Goal: Transaction & Acquisition: Download file/media

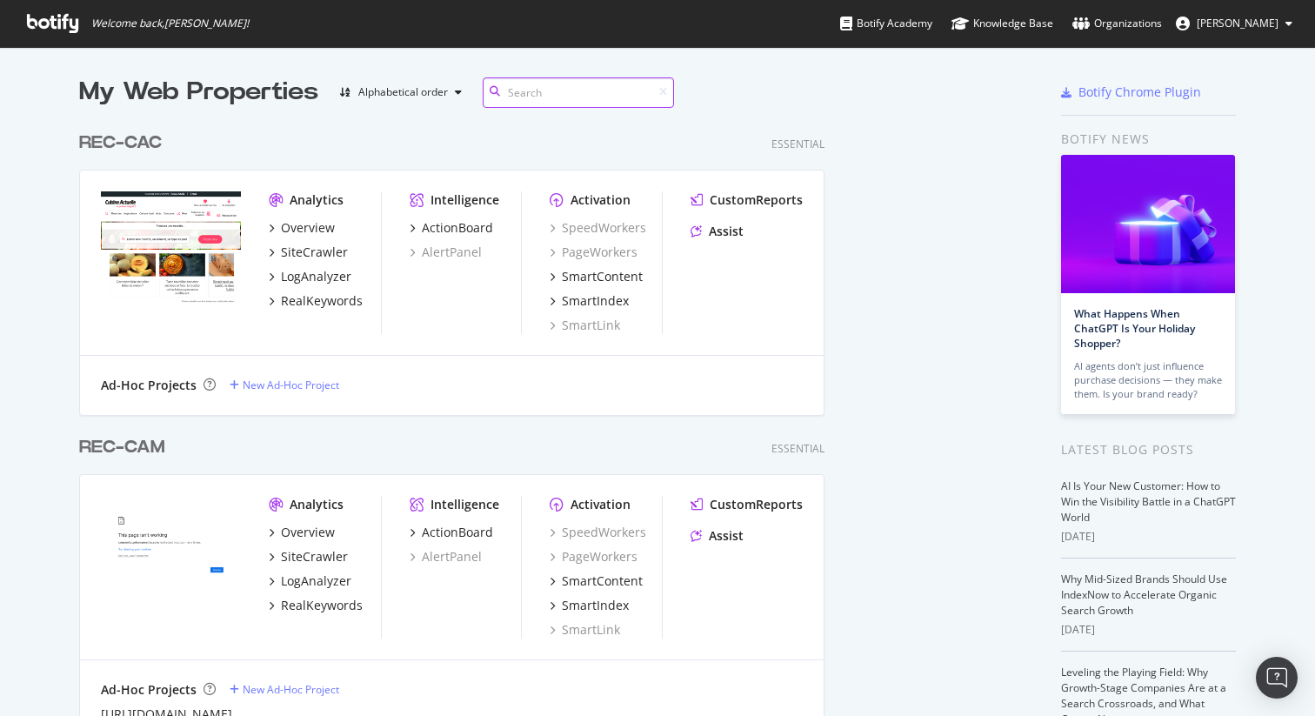
scroll to position [4173, 927]
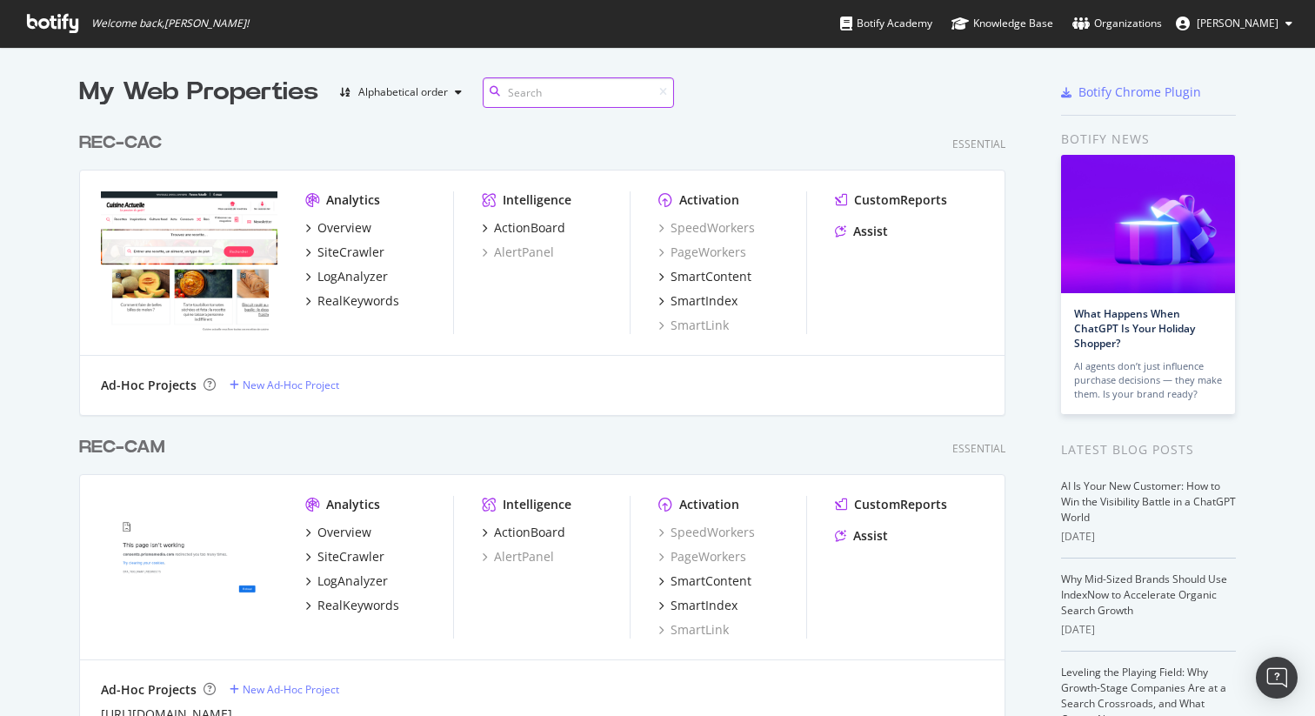
click at [552, 87] on input at bounding box center [578, 92] width 191 height 30
type input "rec-voi"
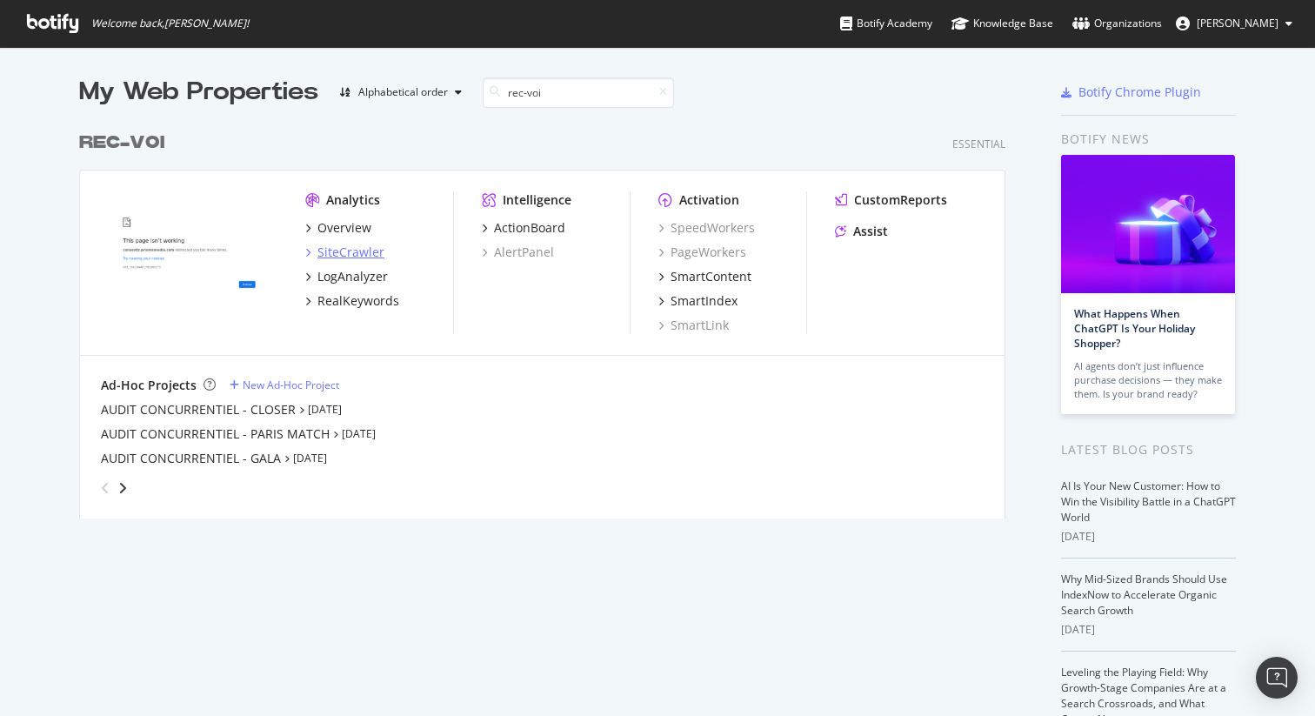
click at [343, 257] on div "SiteCrawler" at bounding box center [351, 252] width 67 height 17
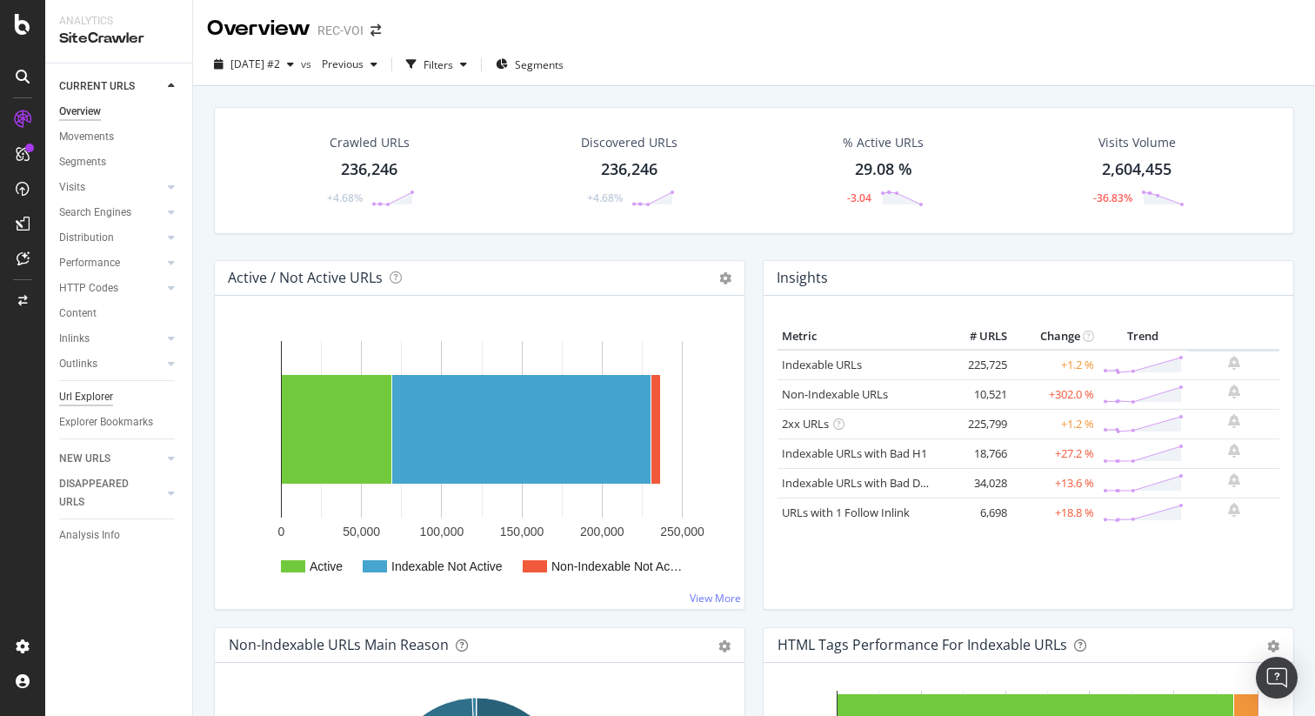
click at [88, 398] on div "Url Explorer" at bounding box center [86, 397] width 54 height 18
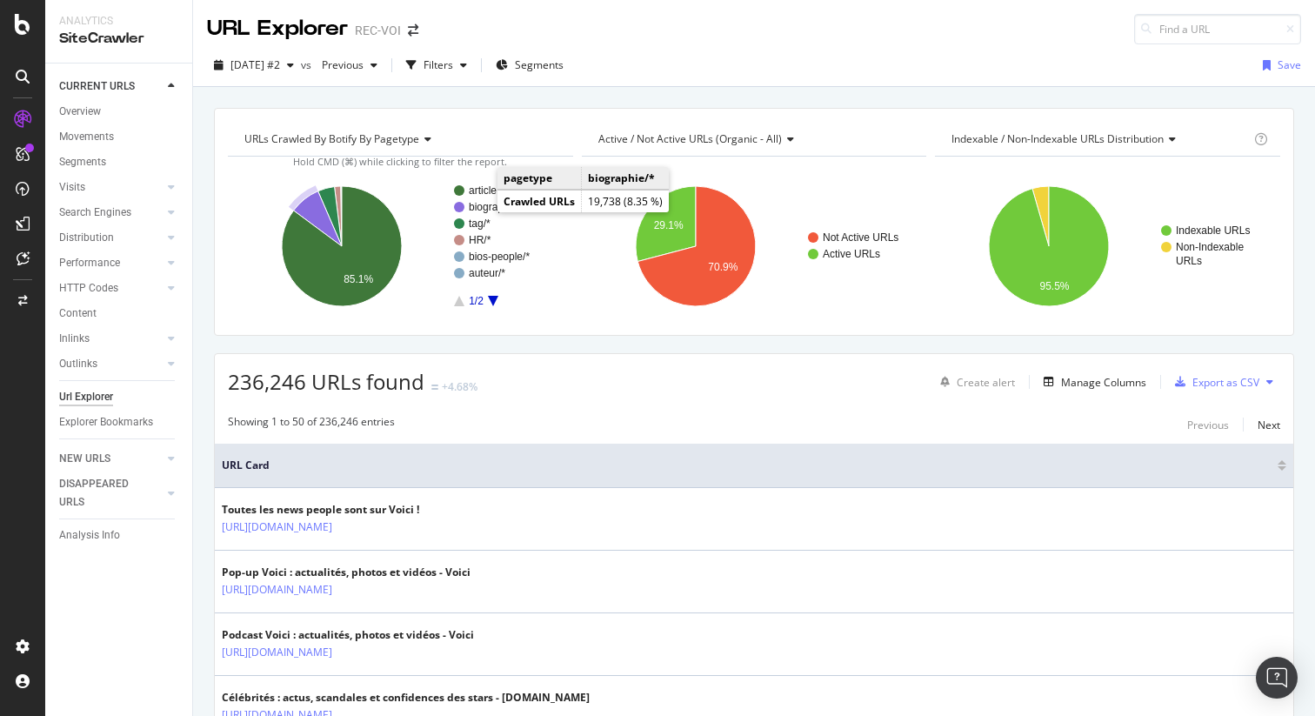
click at [475, 206] on text "biographie/*" at bounding box center [497, 207] width 56 height 12
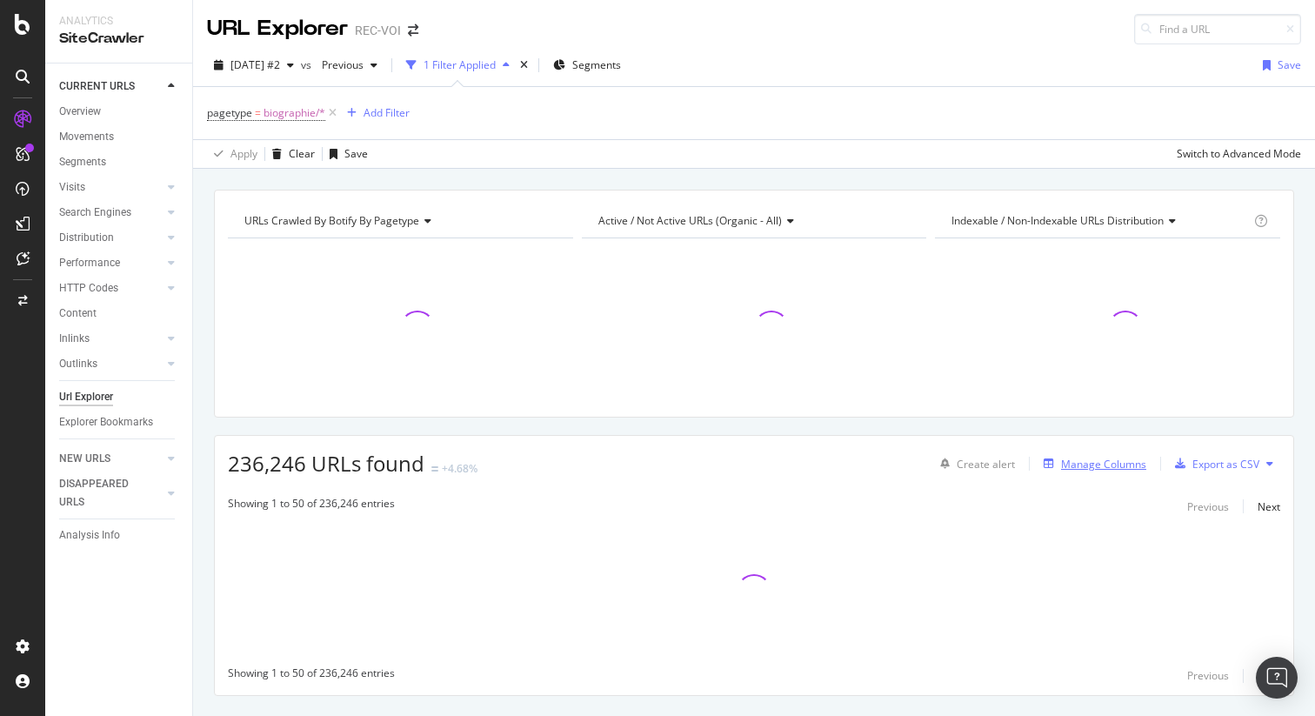
click at [1061, 461] on div "Manage Columns" at bounding box center [1103, 464] width 85 height 15
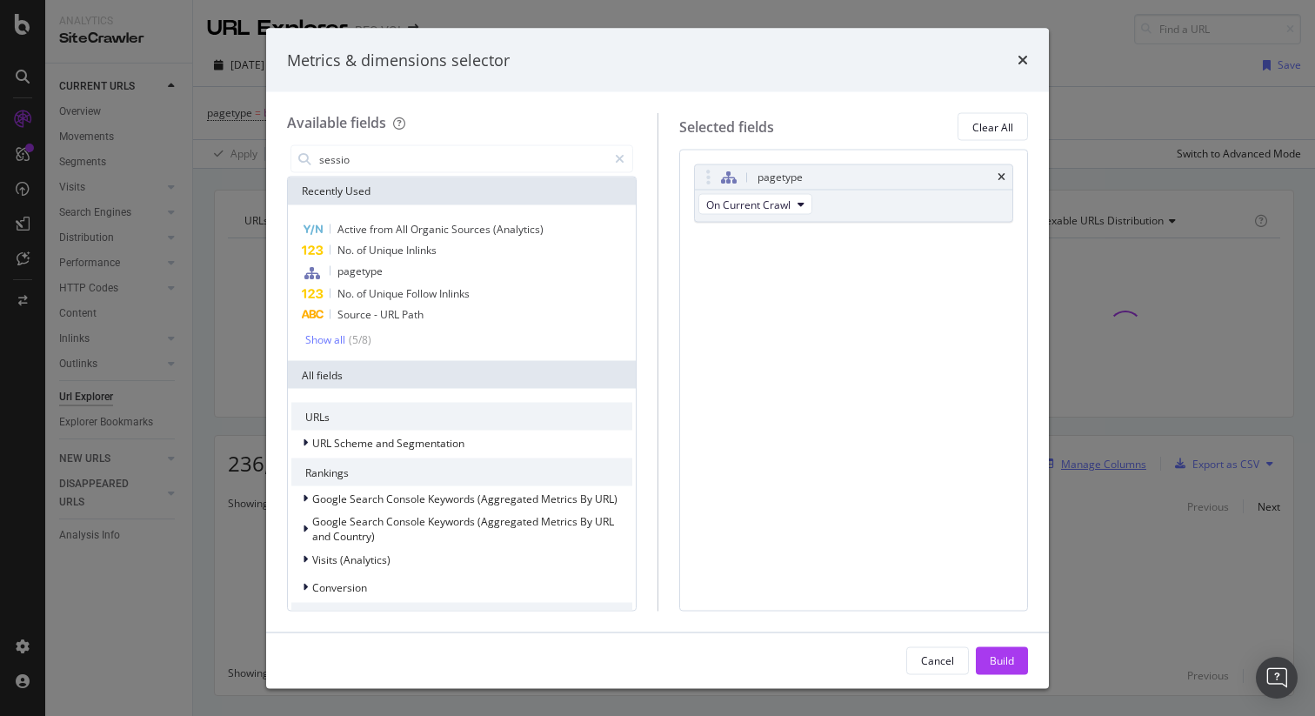
type input "session"
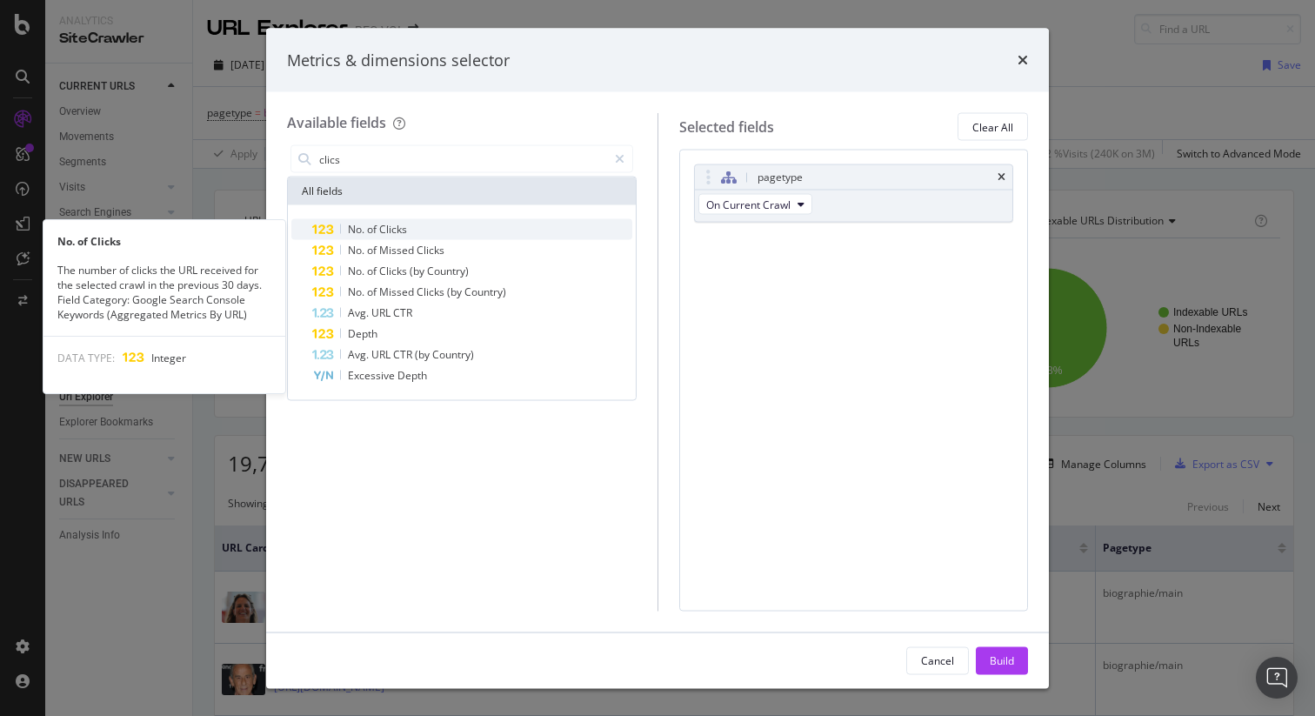
type input "clics"
click at [430, 231] on div "No. of Clicks" at bounding box center [472, 229] width 320 height 21
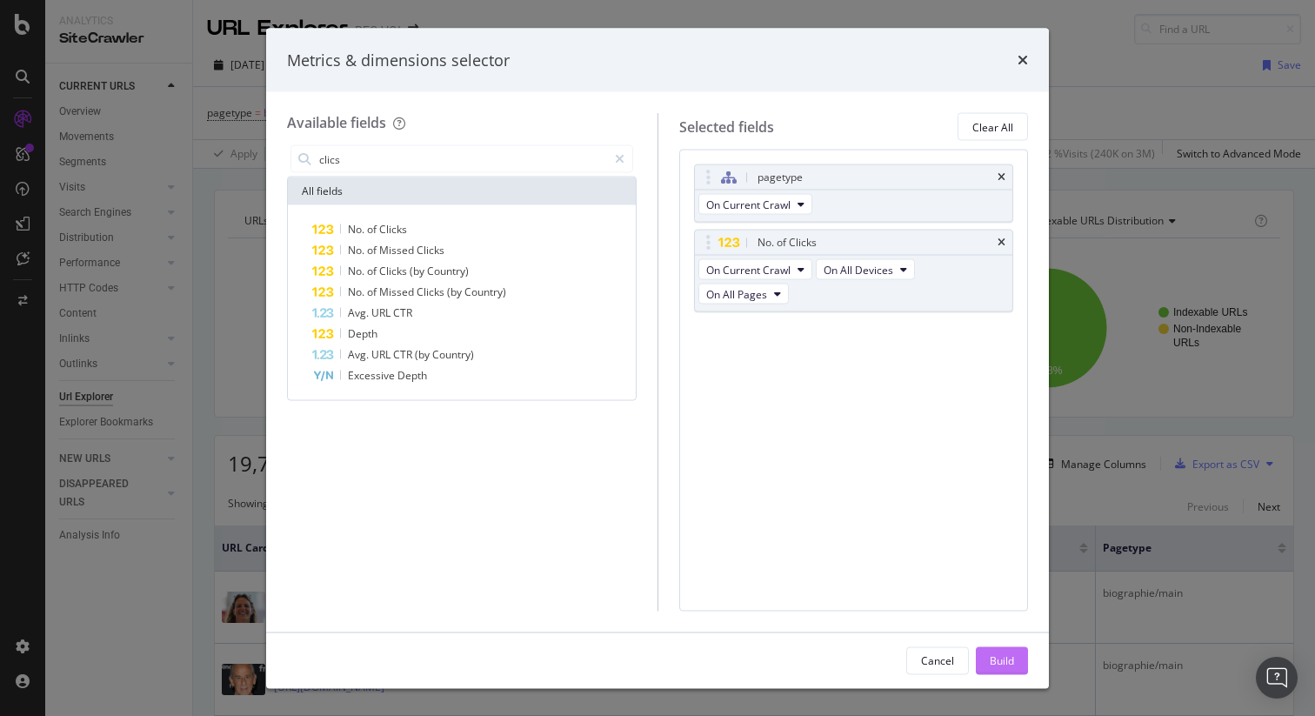
click at [979, 650] on button "Build" at bounding box center [1002, 660] width 52 height 28
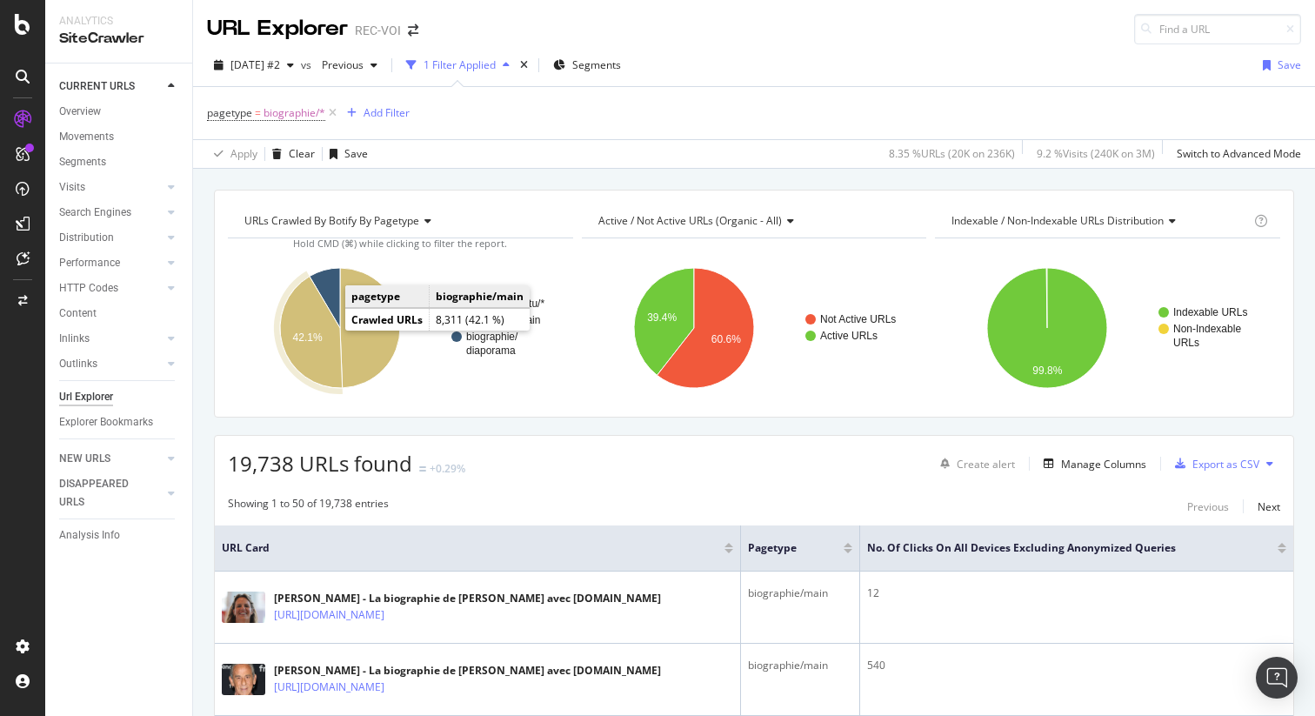
click at [313, 335] on text "42.1%" at bounding box center [308, 337] width 30 height 12
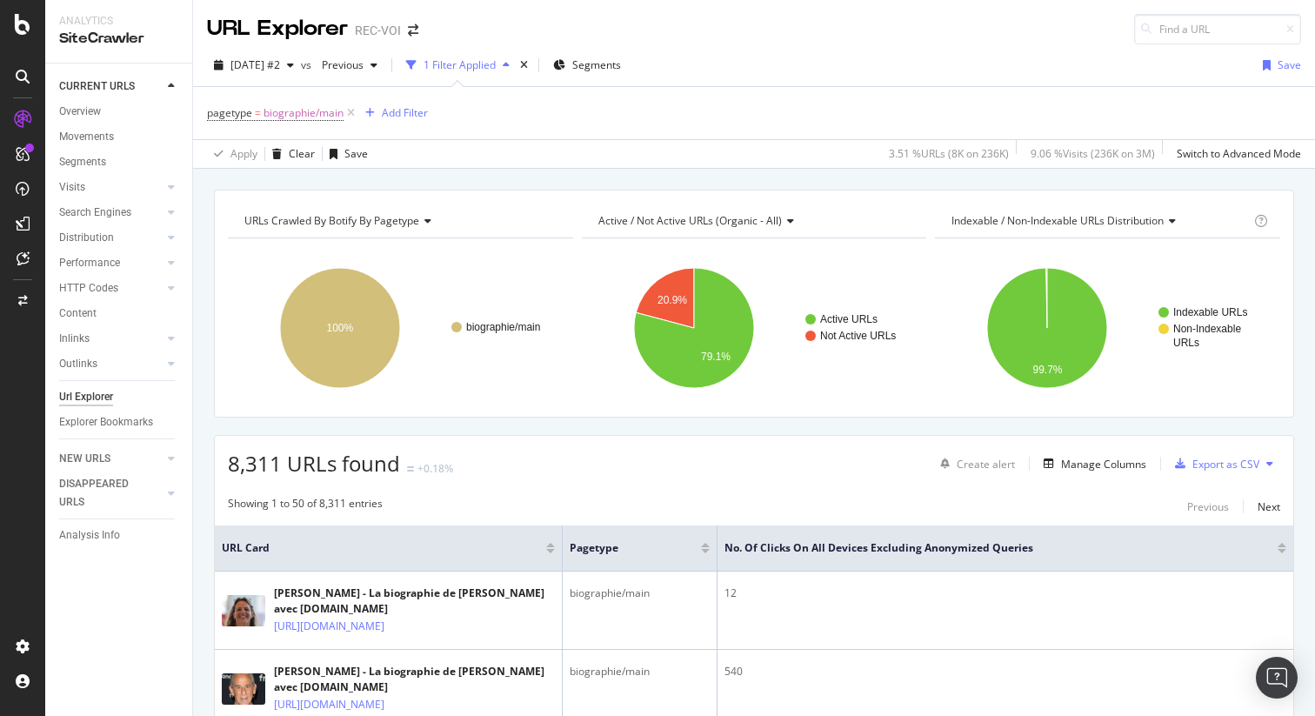
click at [1278, 551] on div at bounding box center [1282, 551] width 9 height 4
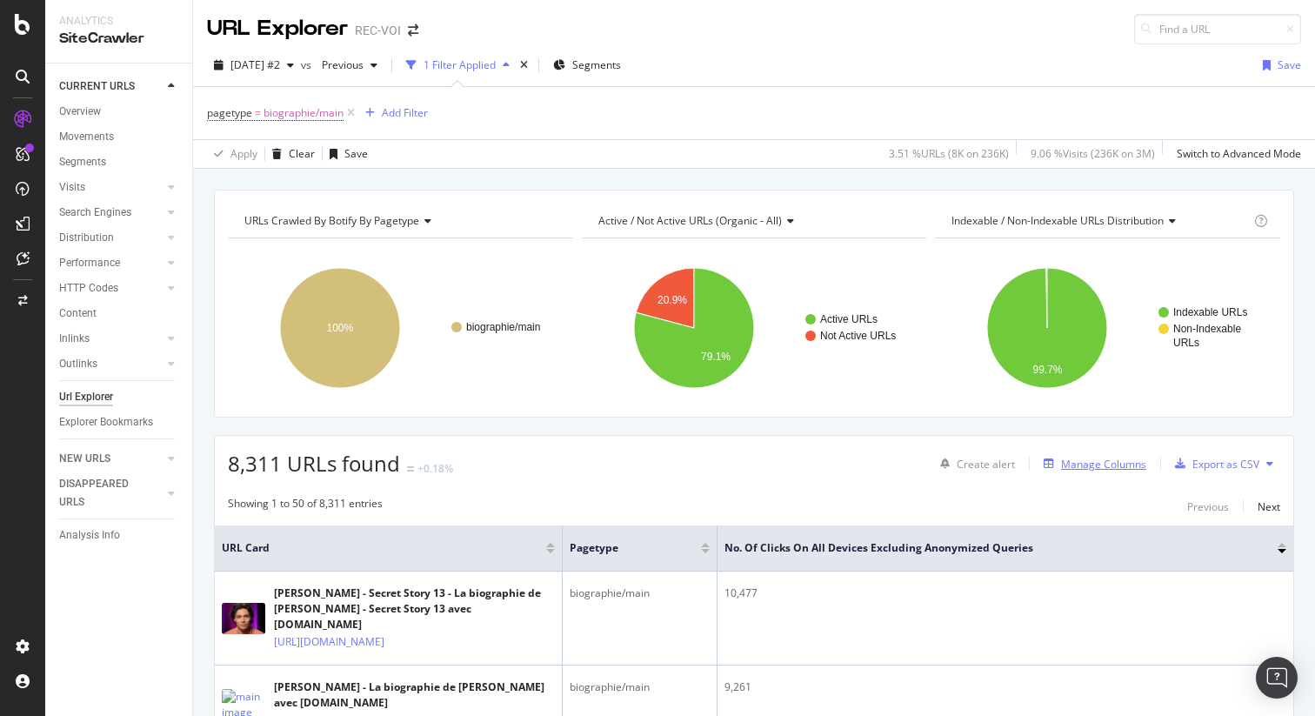
click at [1115, 466] on div "Manage Columns" at bounding box center [1103, 464] width 85 height 15
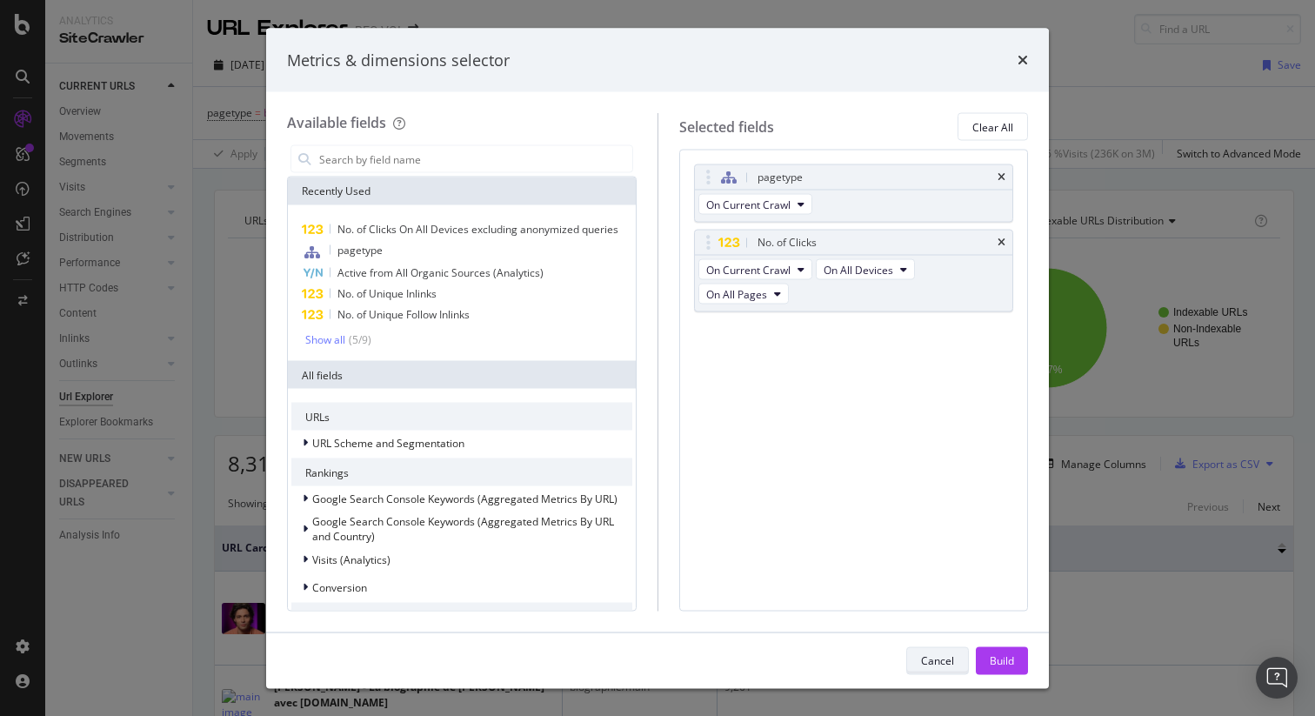
click at [939, 666] on div "Cancel" at bounding box center [937, 659] width 33 height 15
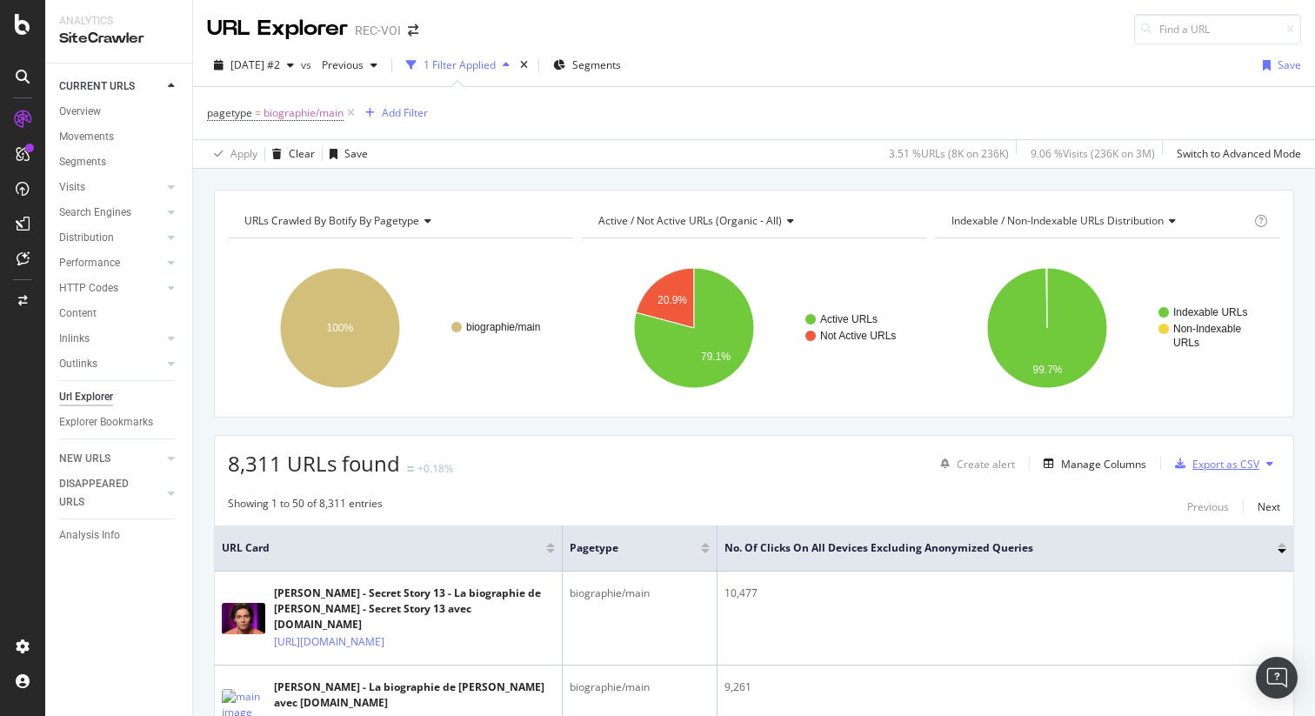
click at [1207, 463] on div "Export as CSV" at bounding box center [1226, 464] width 67 height 15
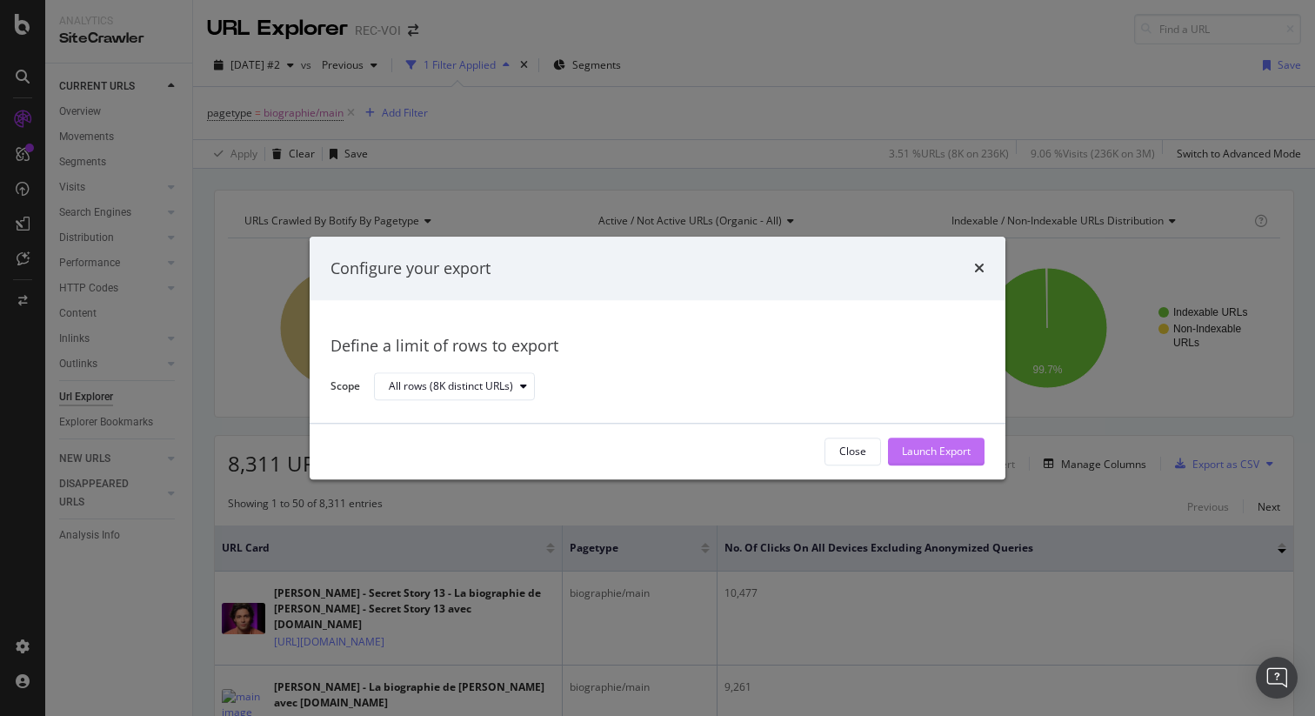
click at [915, 449] on div "Launch Export" at bounding box center [936, 452] width 69 height 15
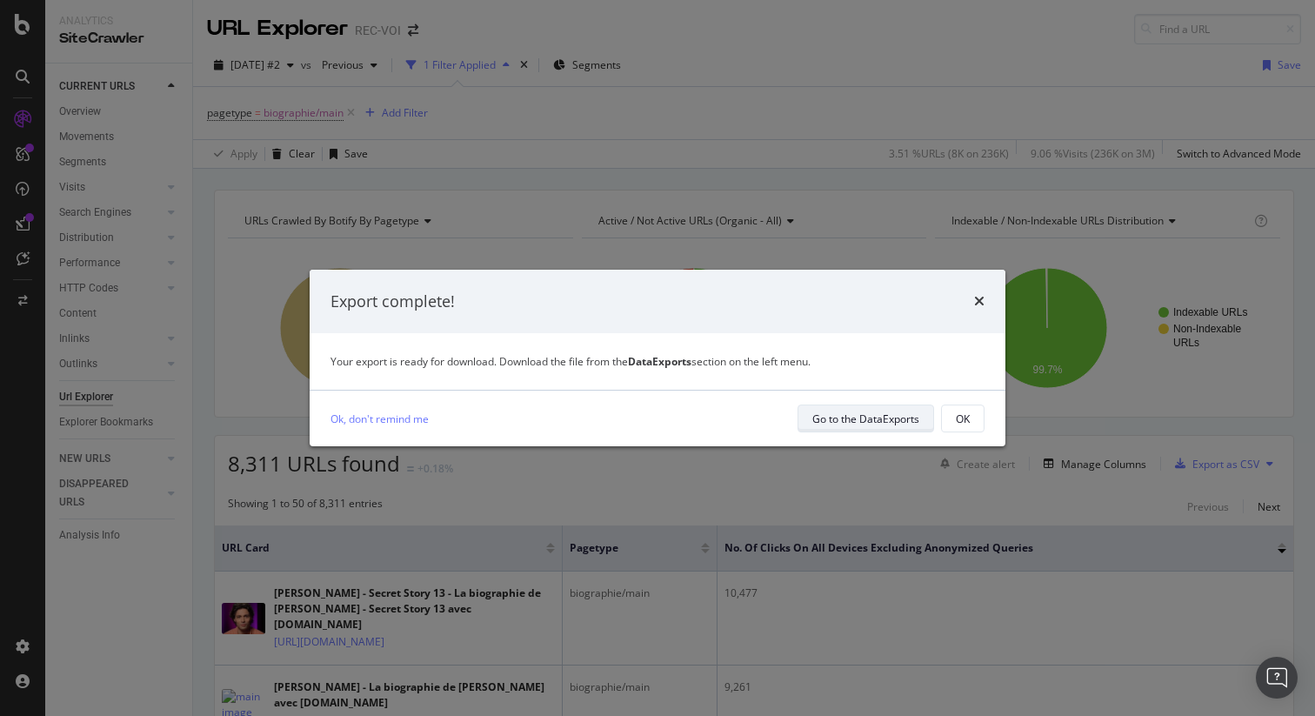
click at [852, 418] on div "Go to the DataExports" at bounding box center [865, 418] width 107 height 15
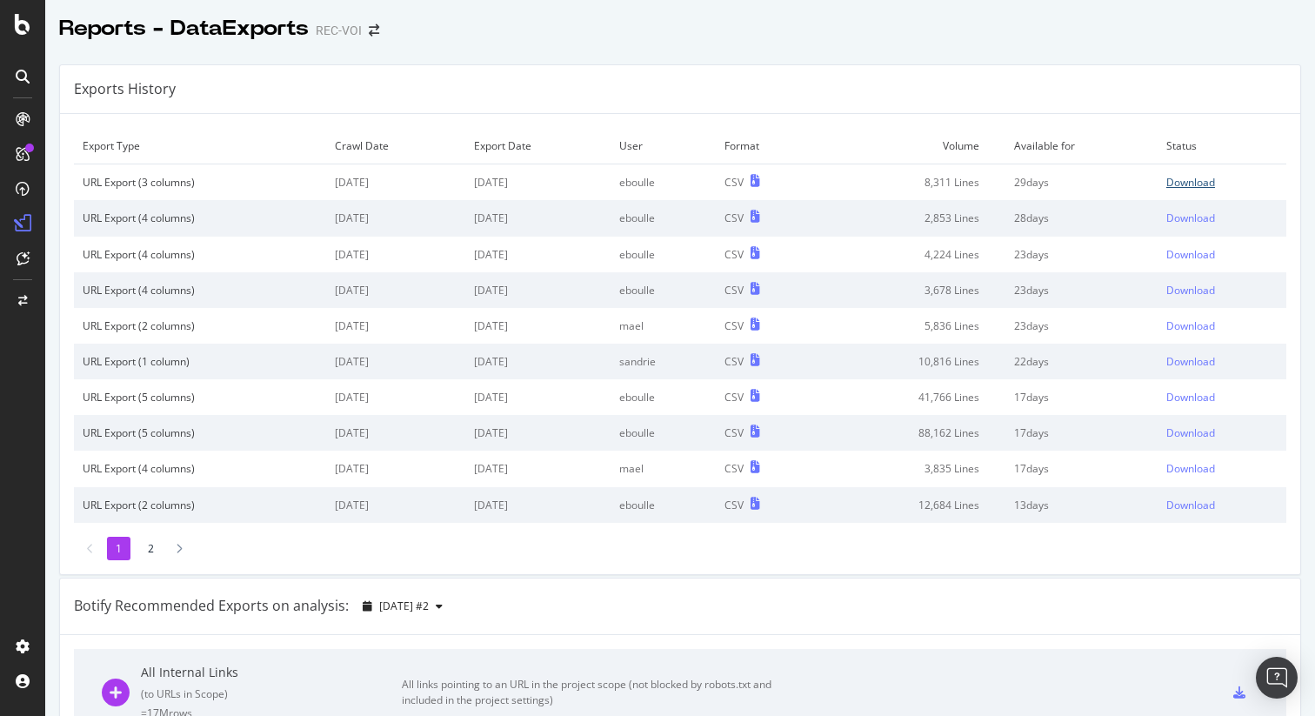
click at [1166, 183] on div "Download" at bounding box center [1190, 182] width 49 height 15
